Goal: Task Accomplishment & Management: Manage account settings

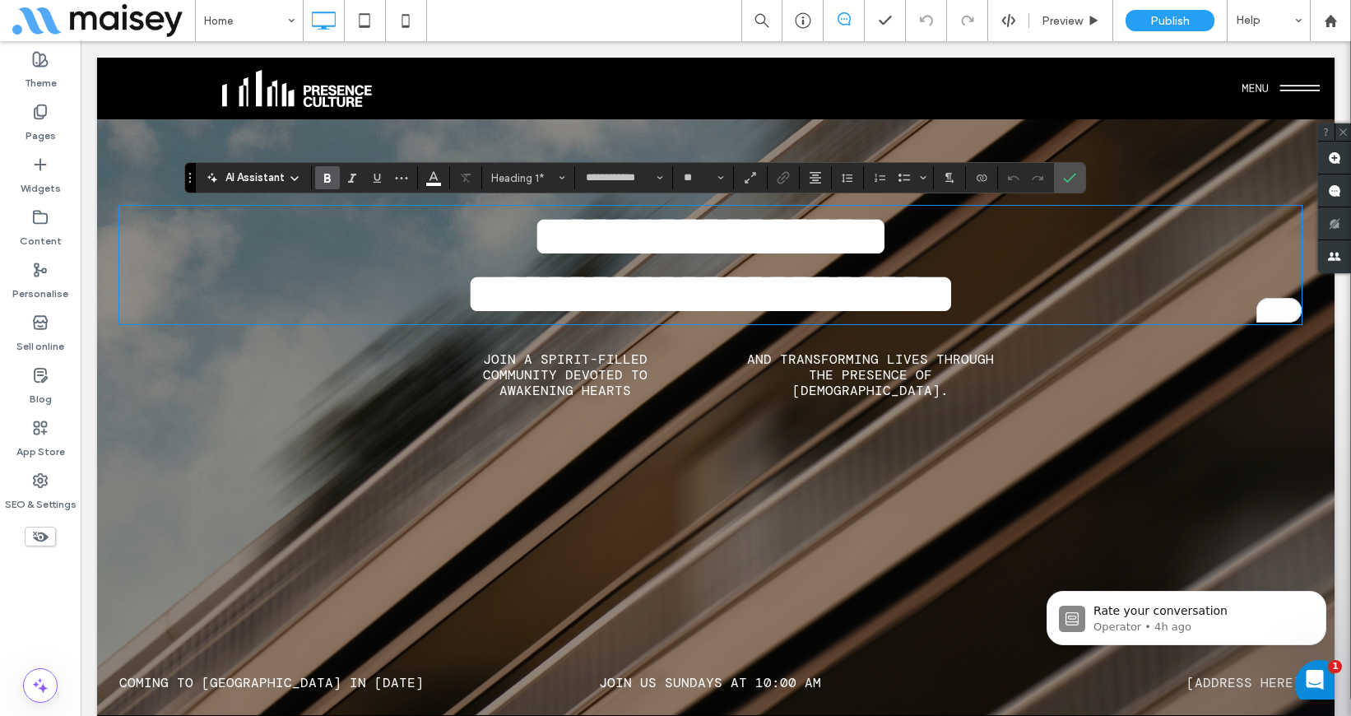
scroll to position [2, 0]
click at [1069, 187] on span "Confirm" at bounding box center [1066, 178] width 7 height 30
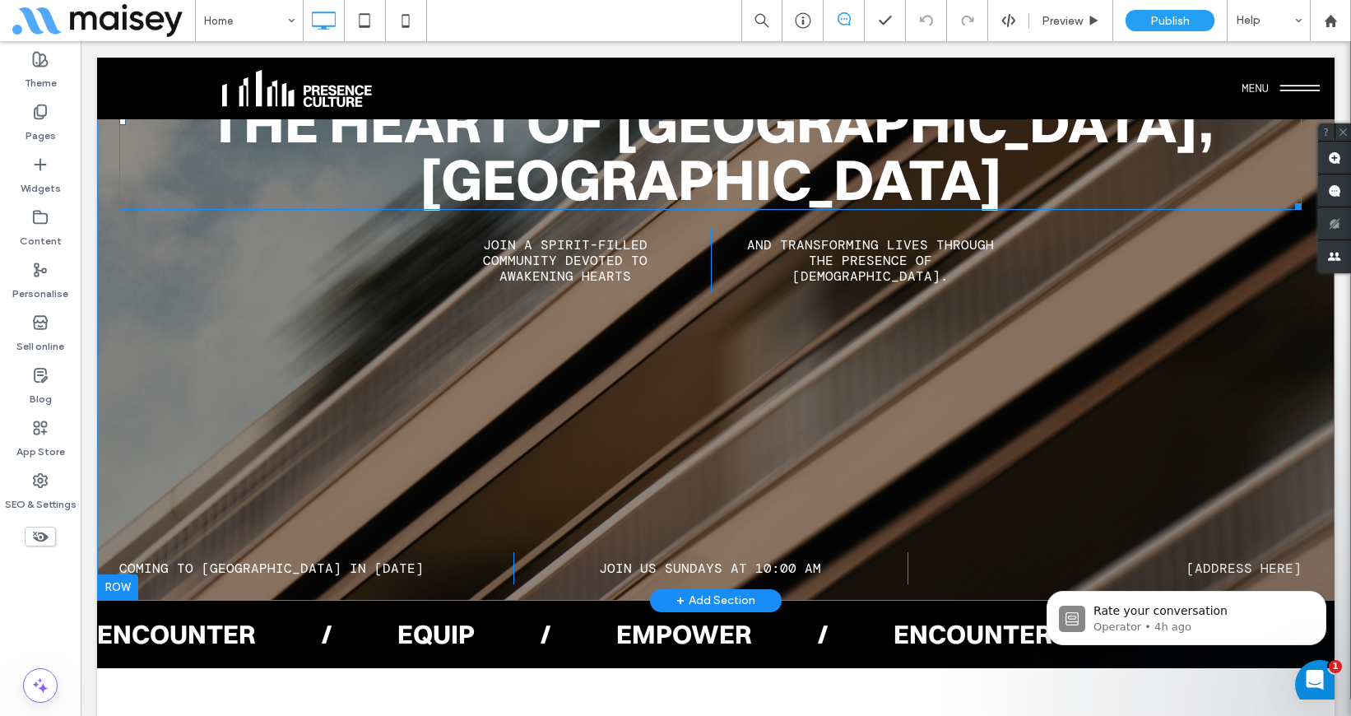
scroll to position [308, 0]
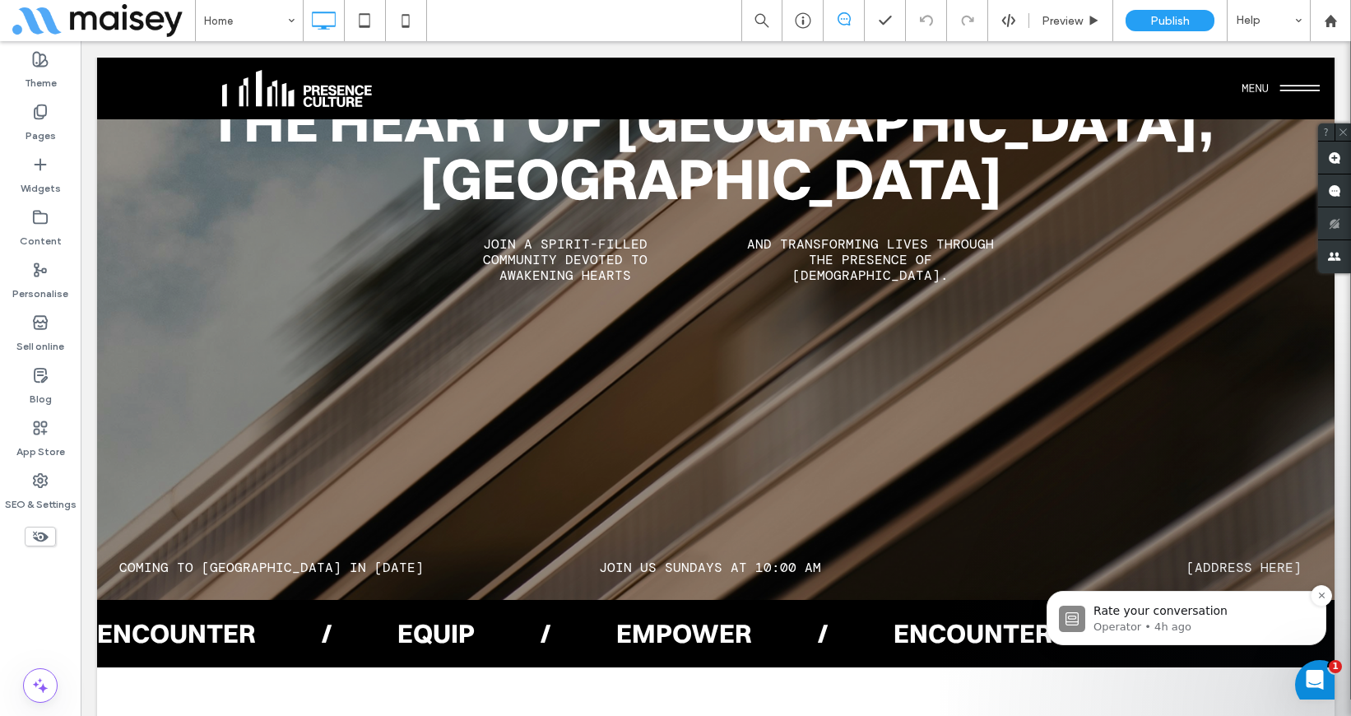
click at [1074, 619] on img "message notification from Operator, 4h ago. Rate your conversation" at bounding box center [1072, 619] width 26 height 26
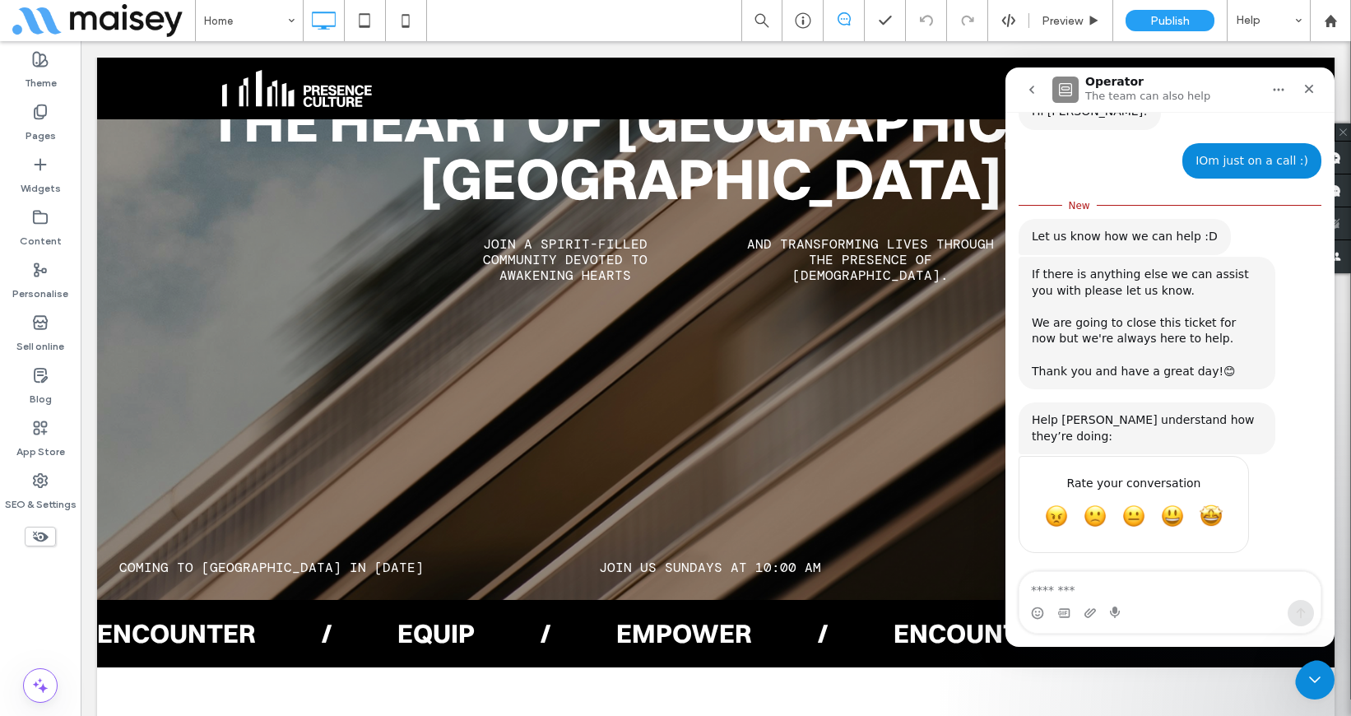
scroll to position [353, 0]
click at [1212, 510] on span "Amazing" at bounding box center [1211, 514] width 30 height 30
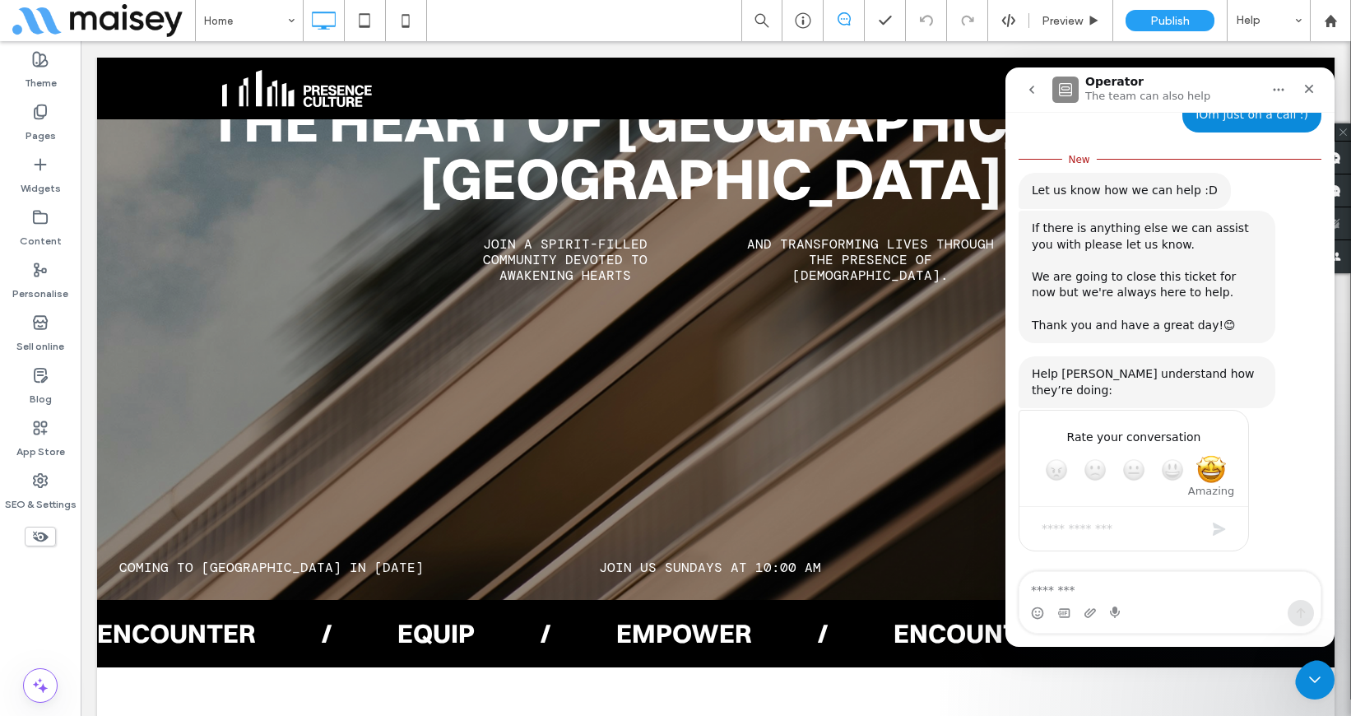
scroll to position [397, 0]
click at [1130, 527] on textarea "Tell us more…" at bounding box center [1117, 528] width 171 height 35
click at [1307, 91] on icon "Close" at bounding box center [1309, 89] width 9 height 9
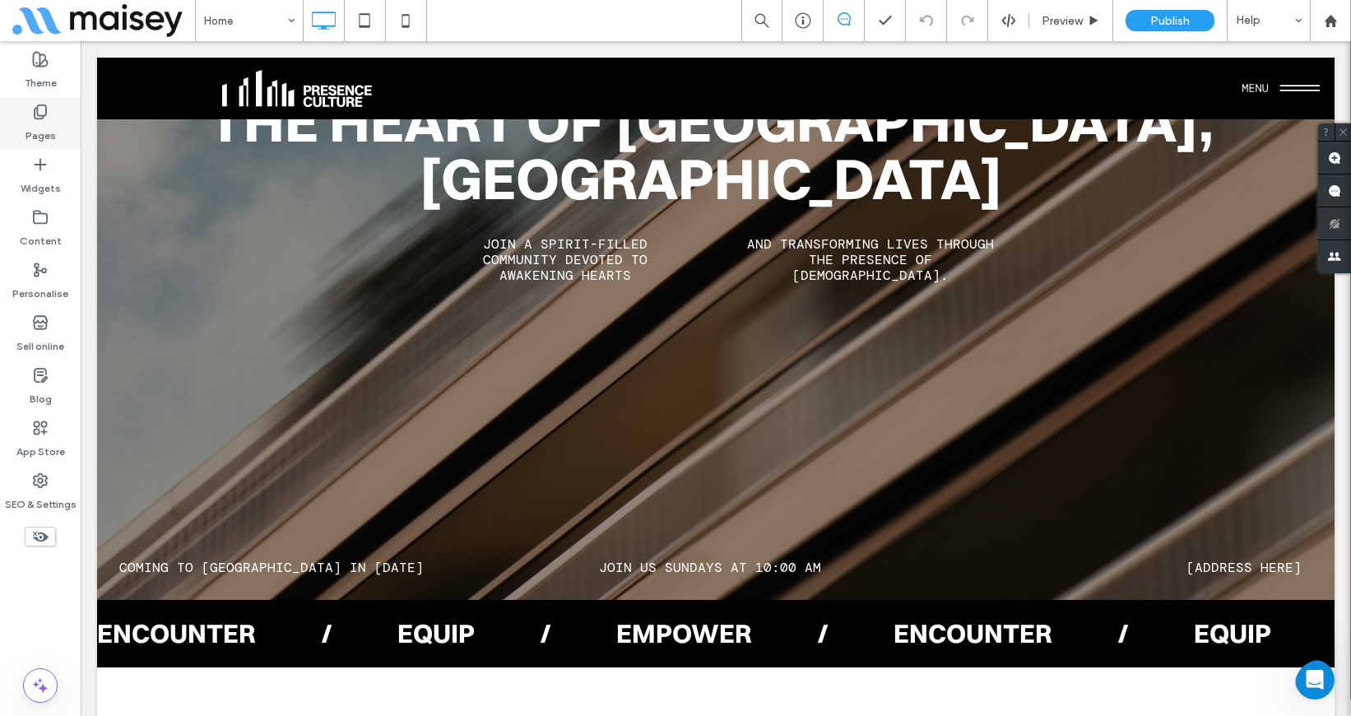
click at [46, 117] on icon at bounding box center [40, 112] width 16 height 16
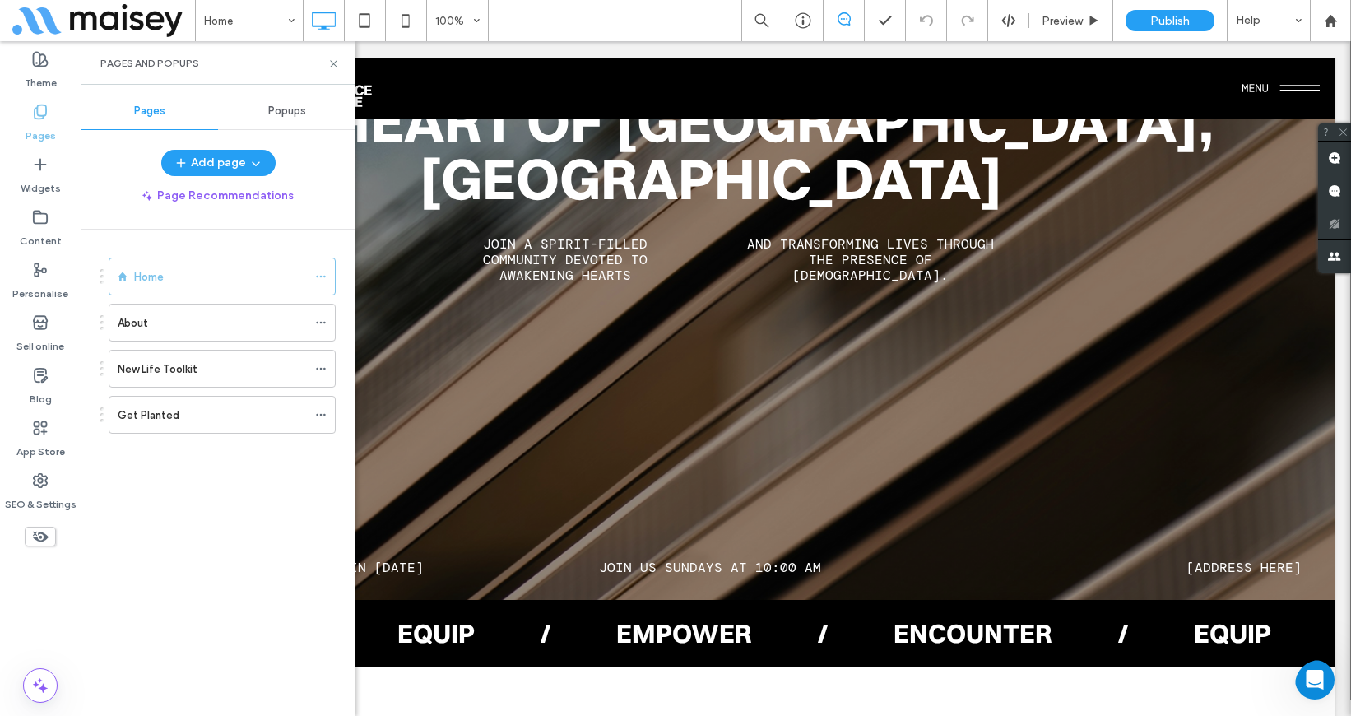
click at [74, 27] on span at bounding box center [103, 20] width 183 height 33
